Goal: Task Accomplishment & Management: Use online tool/utility

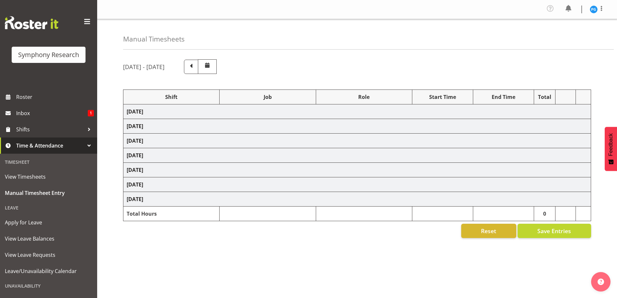
scroll to position [19, 0]
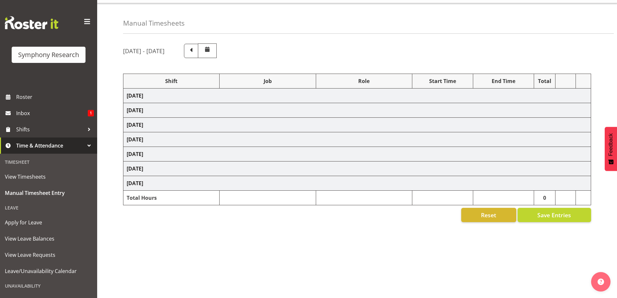
select select "48116"
select select "10536"
select select "47"
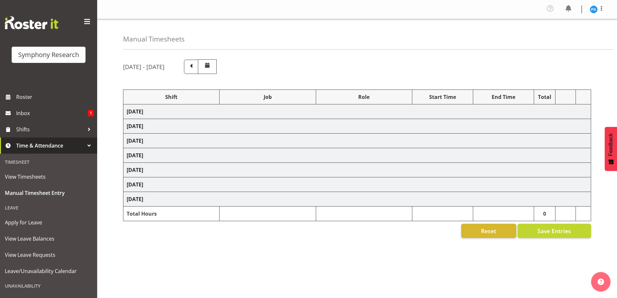
select select "48116"
select select "10536"
select select "47"
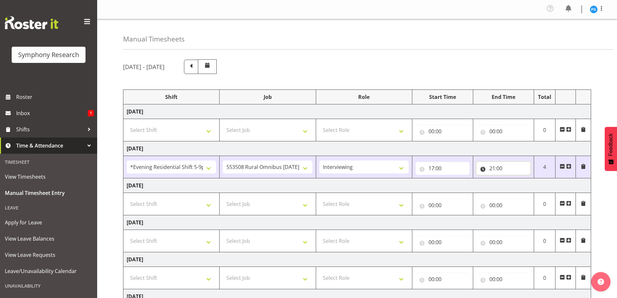
click at [500, 170] on input "21:00" at bounding box center [504, 168] width 54 height 13
click at [522, 189] on select "00 01 02 03 04 05 06 07 08 09 10 11 12 13 14 15 16 17 18 19 20 21 22 23" at bounding box center [521, 185] width 15 height 13
select select "20"
click at [514, 179] on select "00 01 02 03 04 05 06 07 08 09 10 11 12 13 14 15 16 17 18 19 20 21 22 23" at bounding box center [521, 185] width 15 height 13
type input "20:00"
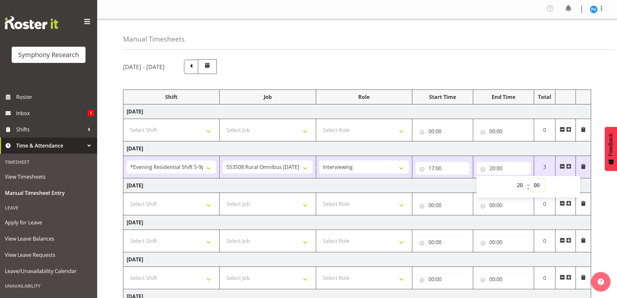
click at [538, 184] on select "00 01 02 03 04 05 06 07 08 09 10 11 12 13 14 15 16 17 18 19 20 21 22 23 24 25 2…" at bounding box center [538, 185] width 15 height 13
select select "30"
click at [531, 179] on select "00 01 02 03 04 05 06 07 08 09 10 11 12 13 14 15 16 17 18 19 20 21 22 23 24 25 2…" at bounding box center [538, 185] width 15 height 13
type input "20:30"
click at [509, 69] on div "[DATE] - [DATE]" at bounding box center [357, 66] width 468 height 15
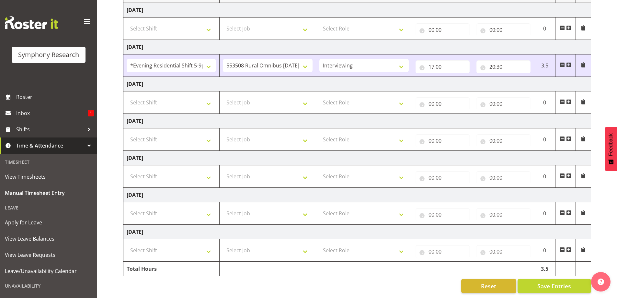
scroll to position [106, 0]
click at [536, 284] on button "Save Entries" at bounding box center [555, 286] width 74 height 14
click at [541, 282] on span "Save Entries" at bounding box center [555, 286] width 34 height 8
click at [530, 279] on button "Save Entries" at bounding box center [555, 286] width 74 height 14
